Goal: Task Accomplishment & Management: Use online tool/utility

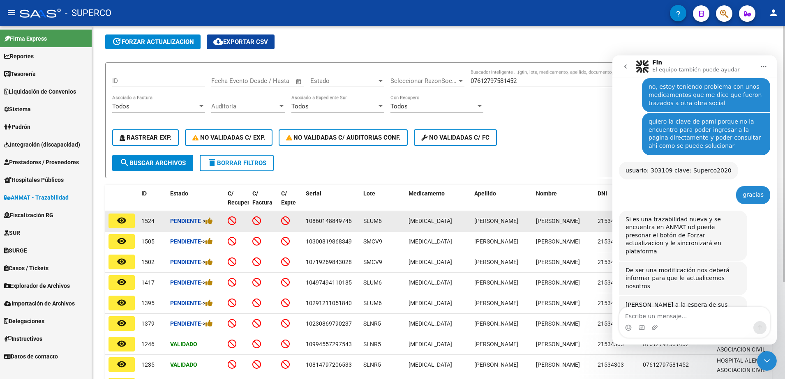
scroll to position [32, 0]
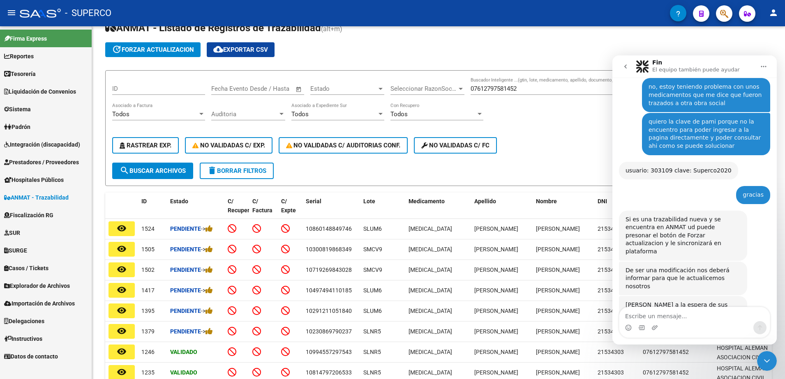
click at [762, 363] on div "Cerrar Intercom Messenger" at bounding box center [767, 361] width 20 height 20
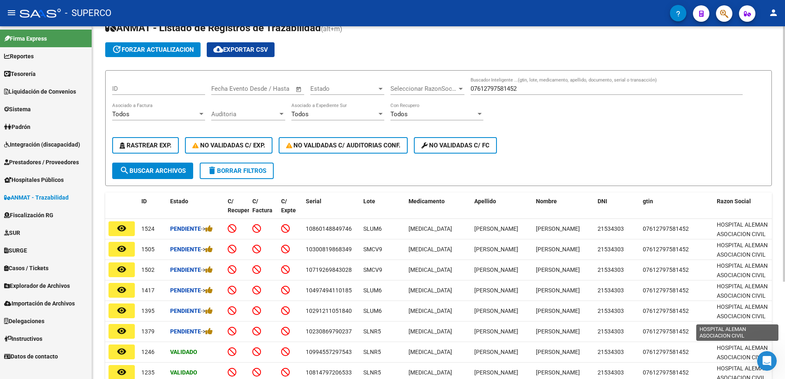
scroll to position [149, 0]
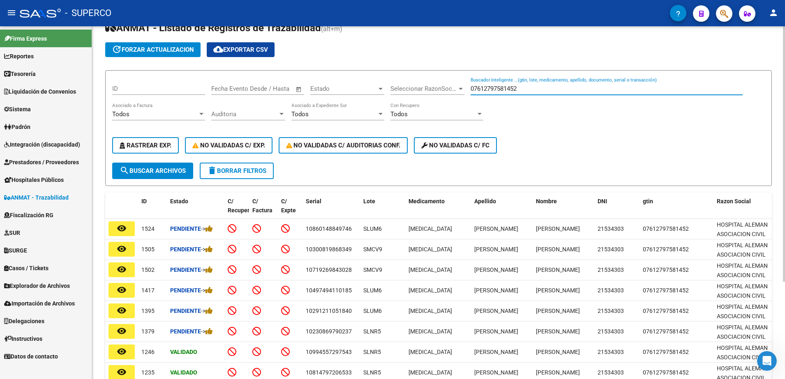
drag, startPoint x: 535, startPoint y: 90, endPoint x: 368, endPoint y: 88, distance: 166.9
click at [368, 88] on div "ID Start date – End date Fecha Evento Desde / Hasta Estado Estado Seleccionar R…" at bounding box center [438, 119] width 653 height 85
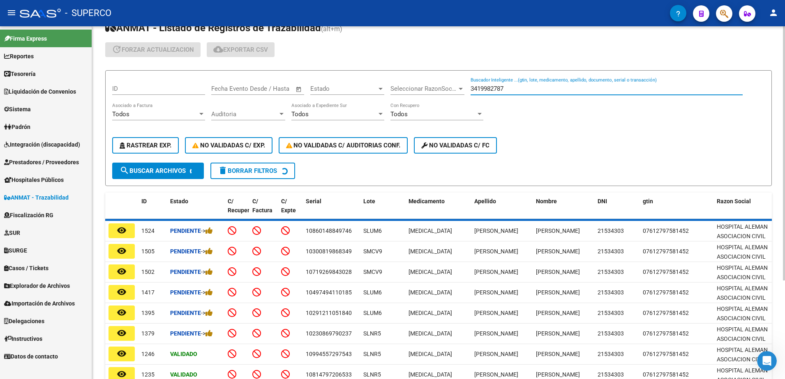
scroll to position [0, 0]
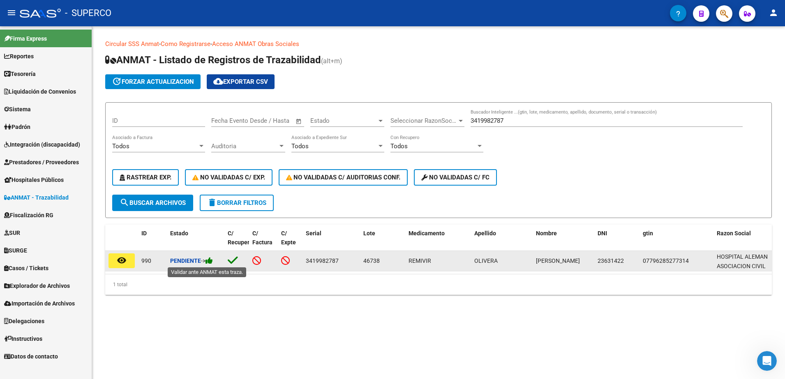
click at [211, 259] on icon at bounding box center [209, 261] width 7 height 8
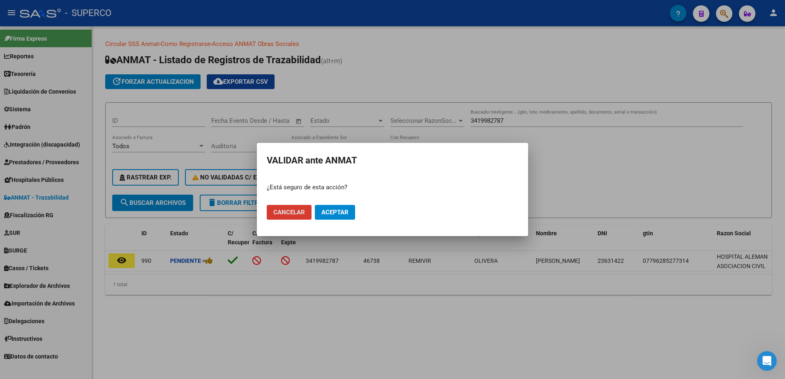
click at [328, 210] on span "Aceptar" at bounding box center [334, 212] width 27 height 7
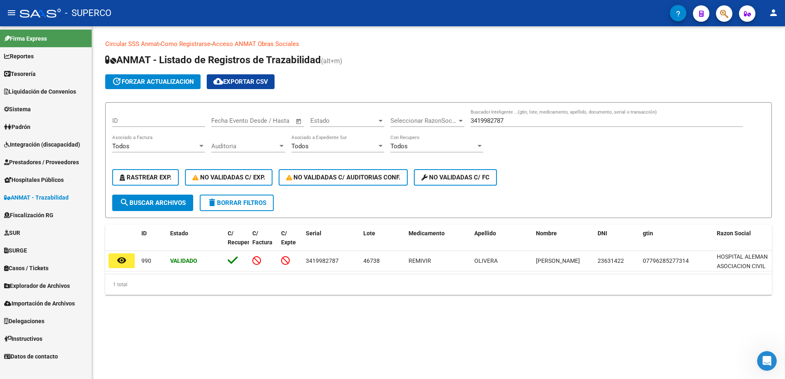
drag, startPoint x: 535, startPoint y: 122, endPoint x: 340, endPoint y: 123, distance: 195.2
click at [340, 123] on div "ID Start date – End date Fecha Evento Desde / Hasta Estado Estado Seleccionar R…" at bounding box center [438, 151] width 653 height 85
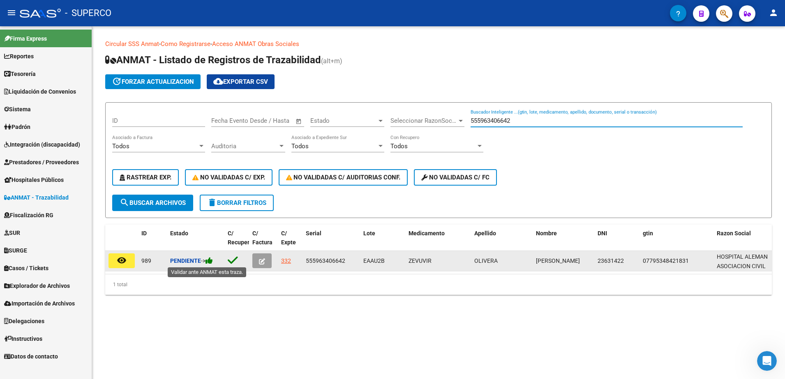
type input "555963406642"
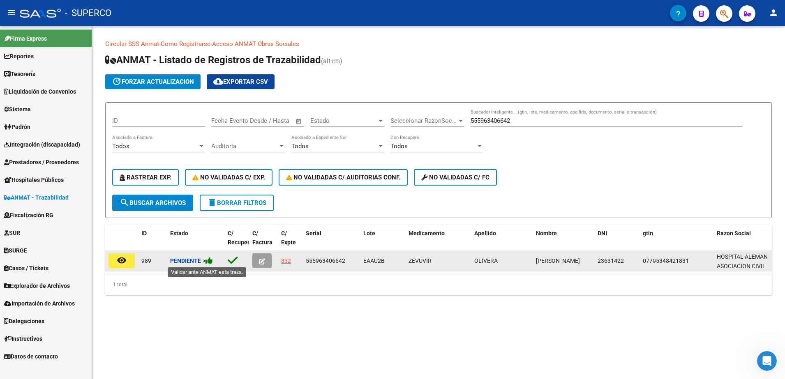
click at [213, 261] on icon at bounding box center [209, 261] width 7 height 8
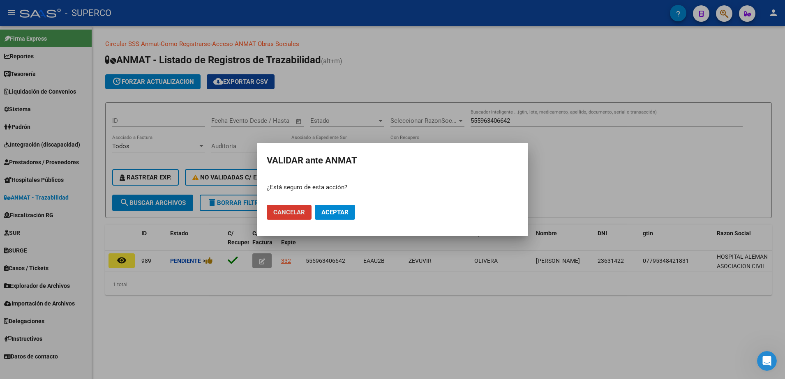
click at [335, 212] on span "Aceptar" at bounding box center [334, 212] width 27 height 7
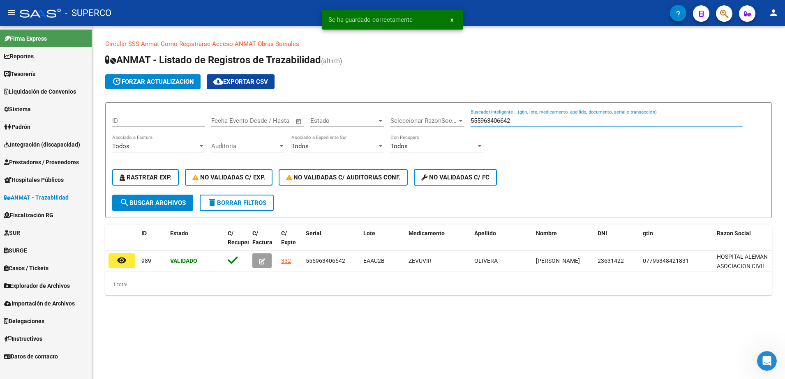
drag, startPoint x: 536, startPoint y: 120, endPoint x: 329, endPoint y: 112, distance: 206.9
click at [329, 112] on div "ID Start date – End date Fecha Evento Desde / Hasta Estado Estado Seleccionar R…" at bounding box center [438, 151] width 653 height 85
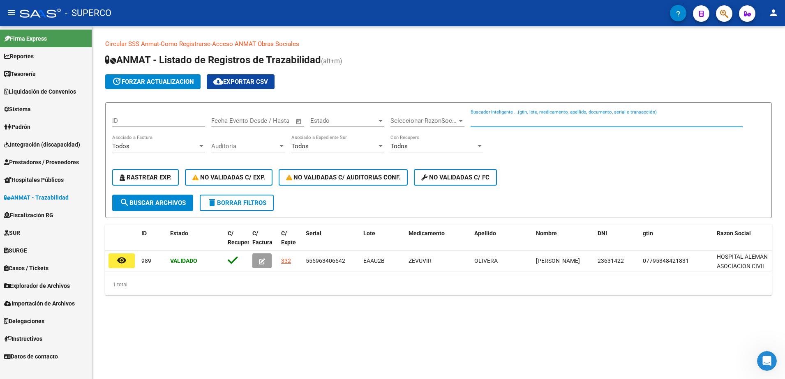
click at [515, 122] on input "Buscador Inteligente ...(gtin, lote, medicamento, apellido, documento, serial o…" at bounding box center [607, 120] width 272 height 7
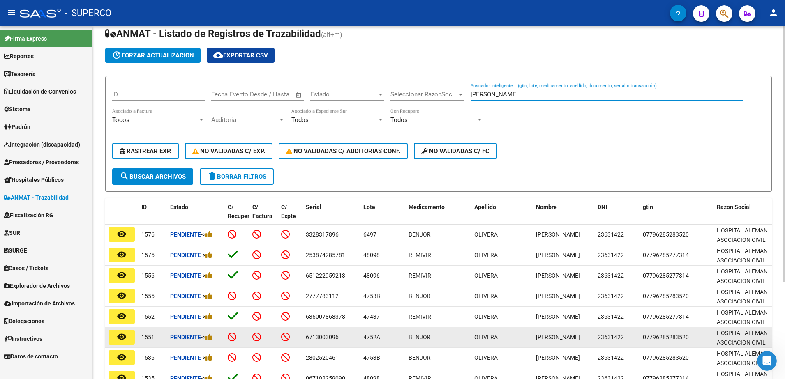
scroll to position [135, 0]
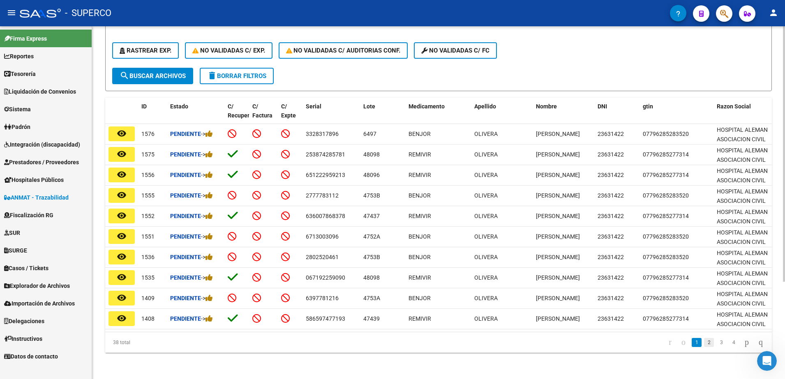
type input "[PERSON_NAME]"
click at [704, 345] on link "2" at bounding box center [709, 342] width 10 height 9
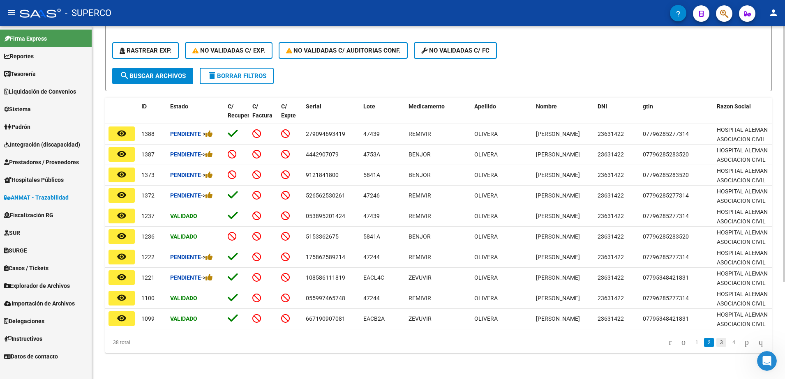
click at [716, 342] on link "3" at bounding box center [721, 342] width 10 height 9
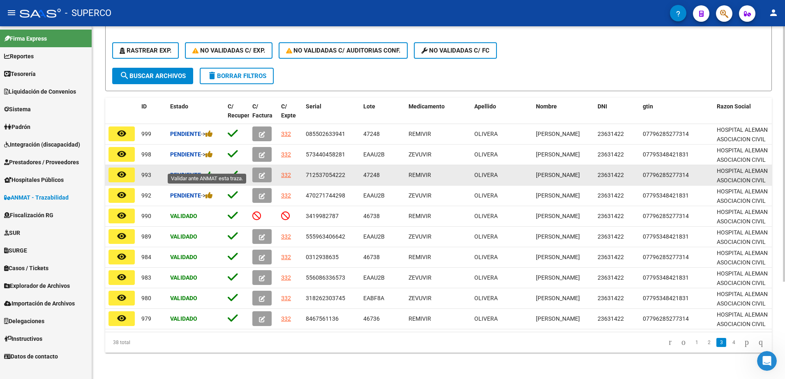
click at [212, 171] on icon at bounding box center [209, 175] width 7 height 8
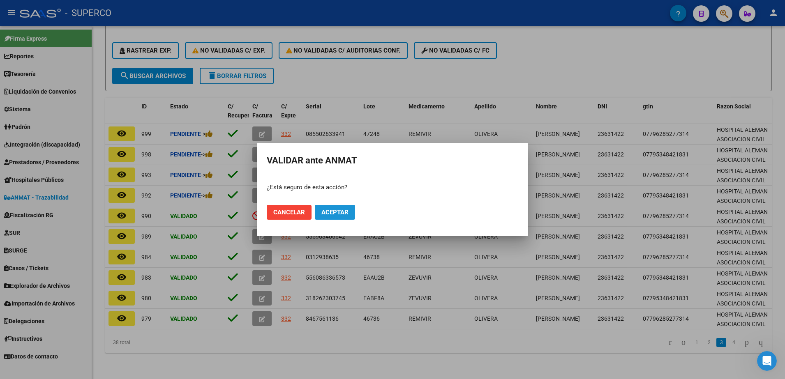
click at [326, 213] on span "Aceptar" at bounding box center [334, 212] width 27 height 7
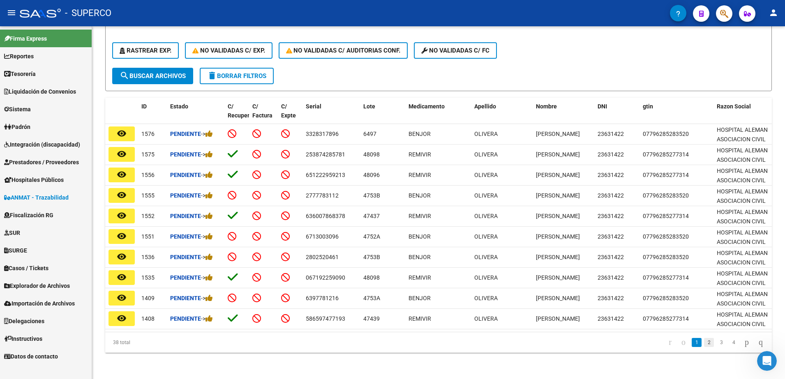
click at [704, 344] on link "2" at bounding box center [709, 342] width 10 height 9
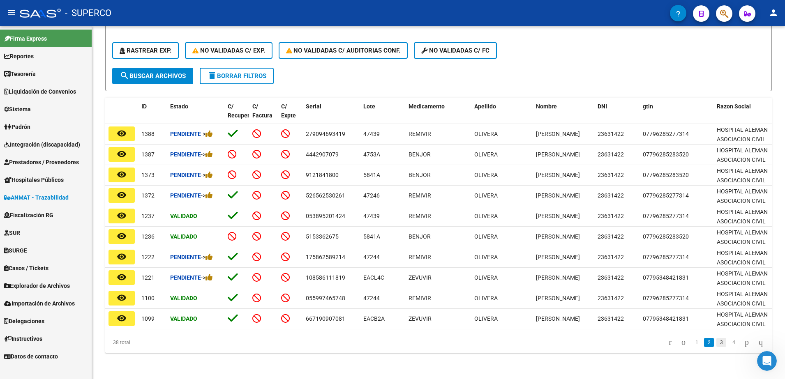
click at [716, 342] on link "3" at bounding box center [721, 342] width 10 height 9
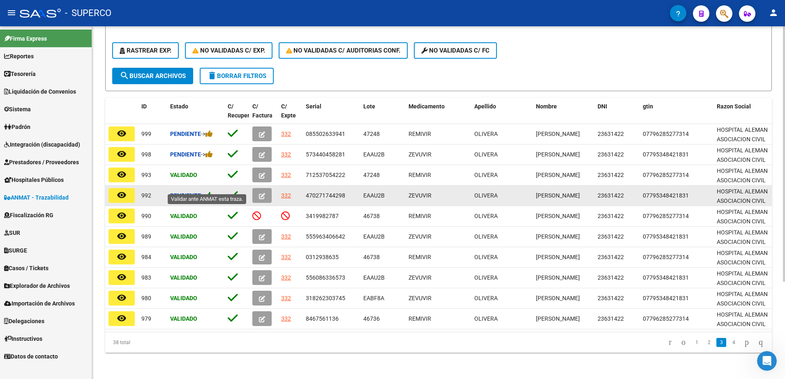
click at [211, 192] on icon at bounding box center [209, 196] width 7 height 8
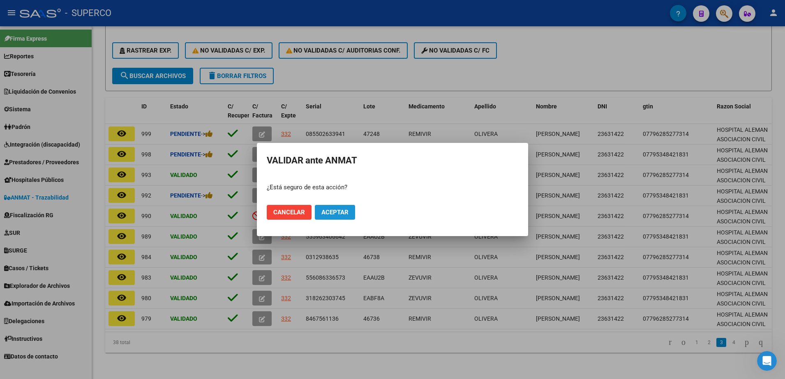
click at [322, 217] on button "Aceptar" at bounding box center [335, 212] width 40 height 15
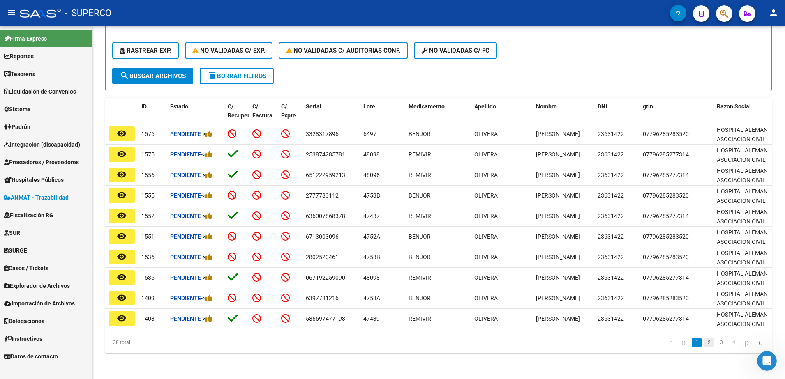
click at [704, 344] on link "2" at bounding box center [709, 342] width 10 height 9
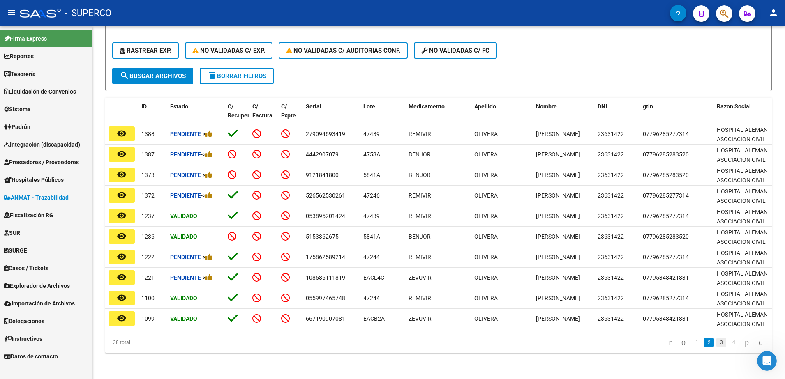
click at [716, 342] on link "3" at bounding box center [721, 342] width 10 height 9
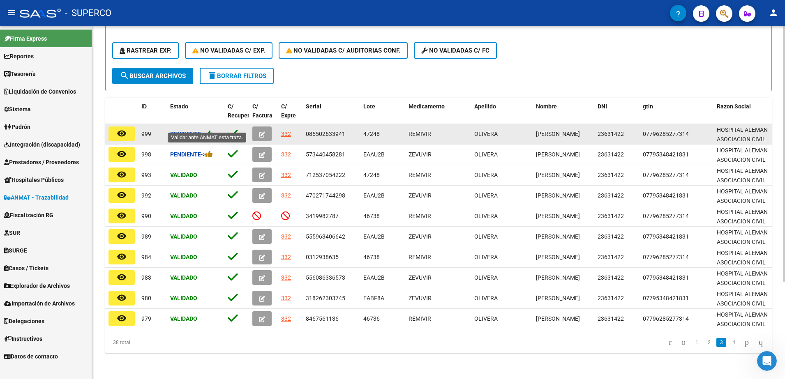
click at [213, 130] on icon at bounding box center [209, 134] width 7 height 8
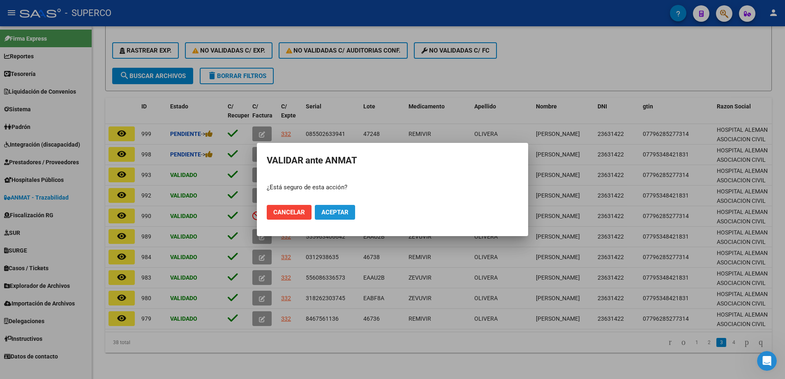
click at [333, 216] on button "Aceptar" at bounding box center [335, 212] width 40 height 15
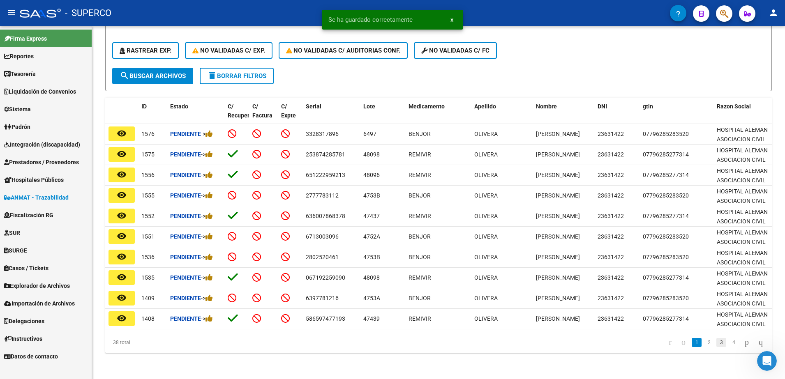
click at [716, 342] on link "3" at bounding box center [721, 342] width 10 height 9
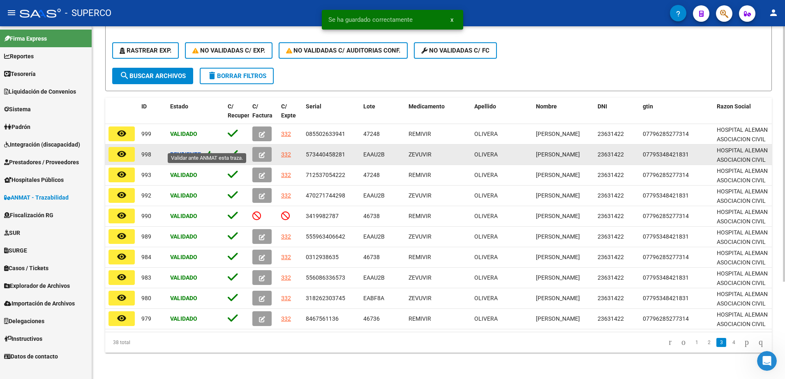
click at [213, 150] on icon at bounding box center [209, 154] width 7 height 8
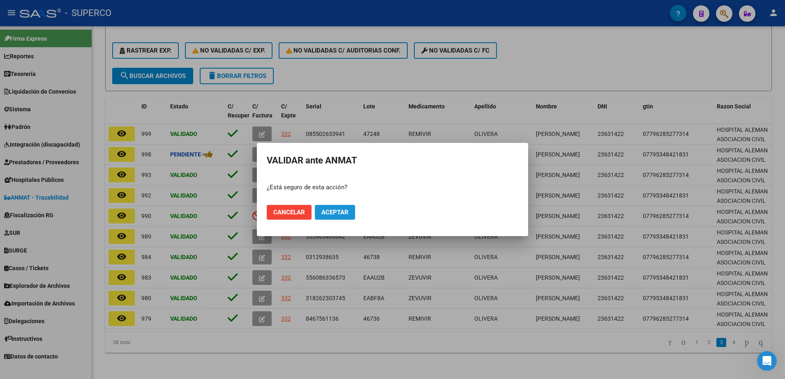
click at [341, 218] on button "Aceptar" at bounding box center [335, 212] width 40 height 15
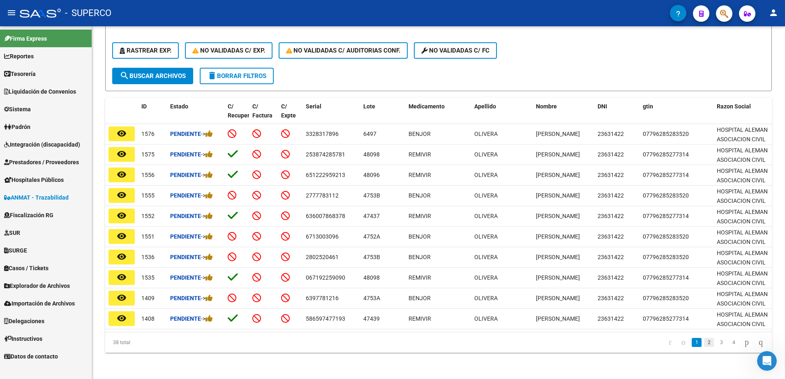
click at [704, 344] on link "2" at bounding box center [709, 342] width 10 height 9
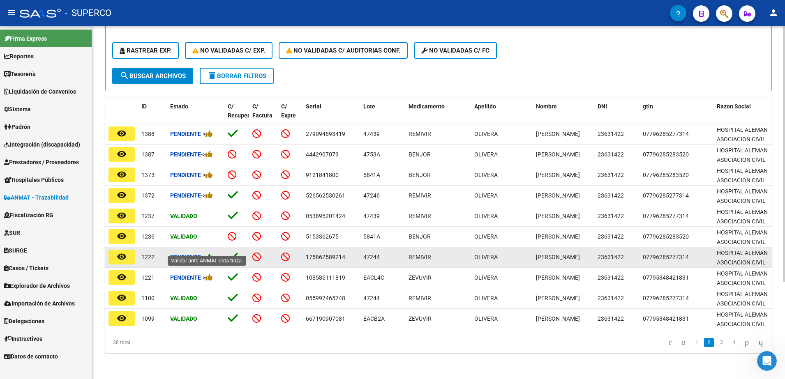
click at [210, 253] on icon at bounding box center [209, 257] width 7 height 8
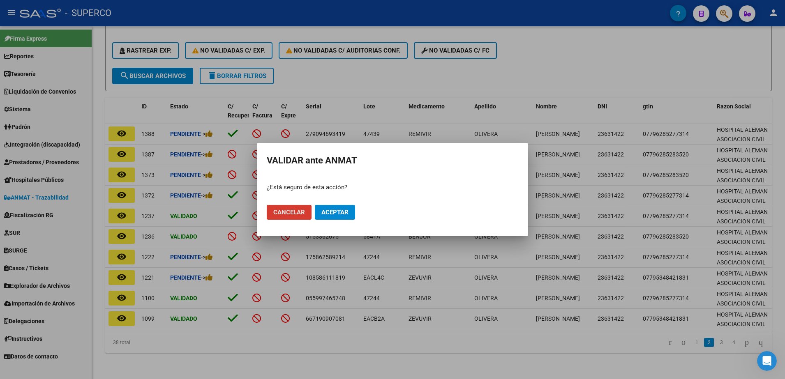
click at [325, 210] on span "Aceptar" at bounding box center [334, 212] width 27 height 7
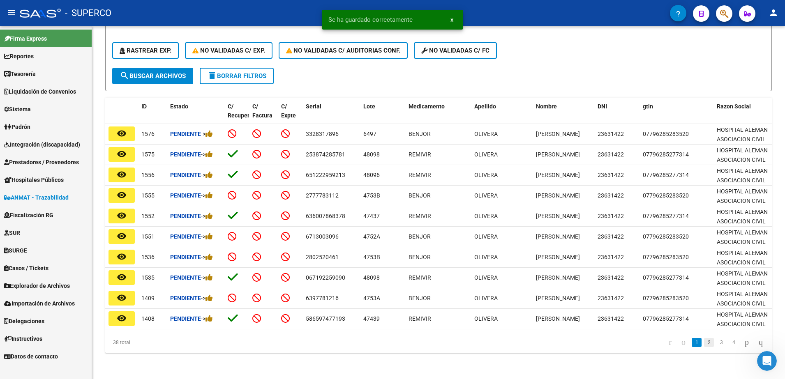
click at [704, 343] on link "2" at bounding box center [709, 342] width 10 height 9
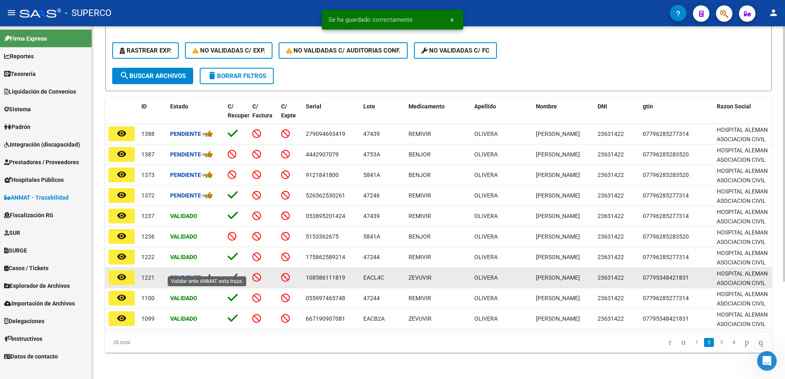
click at [211, 274] on icon at bounding box center [209, 278] width 7 height 8
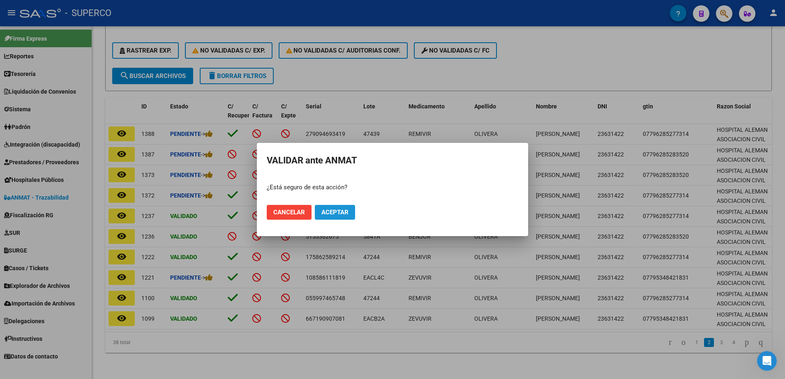
click at [339, 208] on button "Aceptar" at bounding box center [335, 212] width 40 height 15
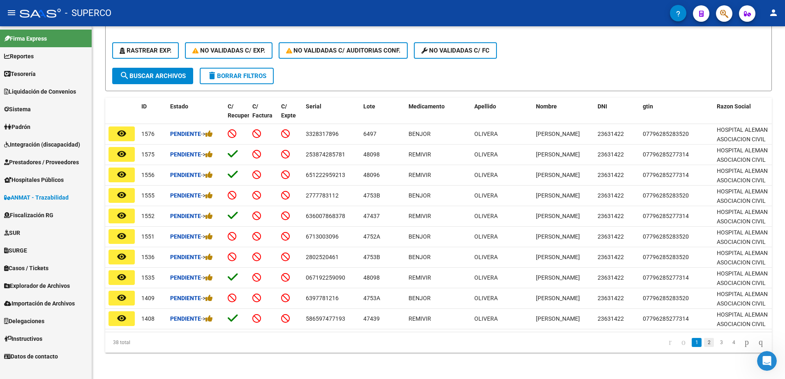
click at [704, 345] on link "2" at bounding box center [709, 342] width 10 height 9
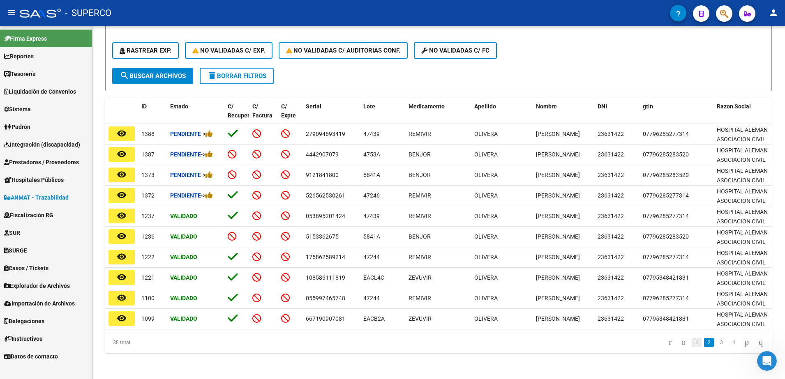
click at [692, 344] on link "1" at bounding box center [697, 342] width 10 height 9
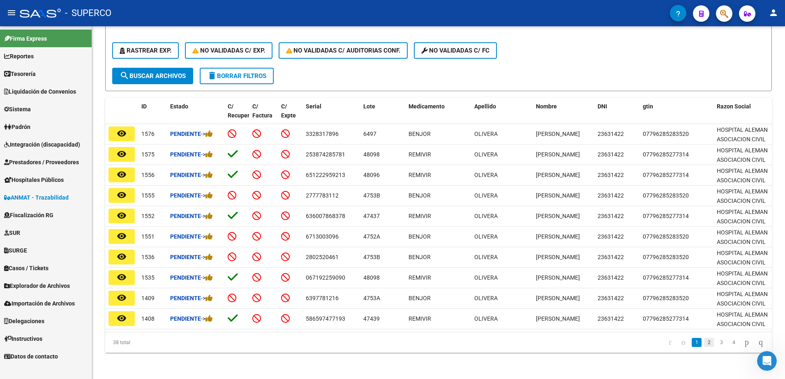
click at [704, 342] on link "2" at bounding box center [709, 342] width 10 height 9
